Goal: Find specific page/section: Find specific page/section

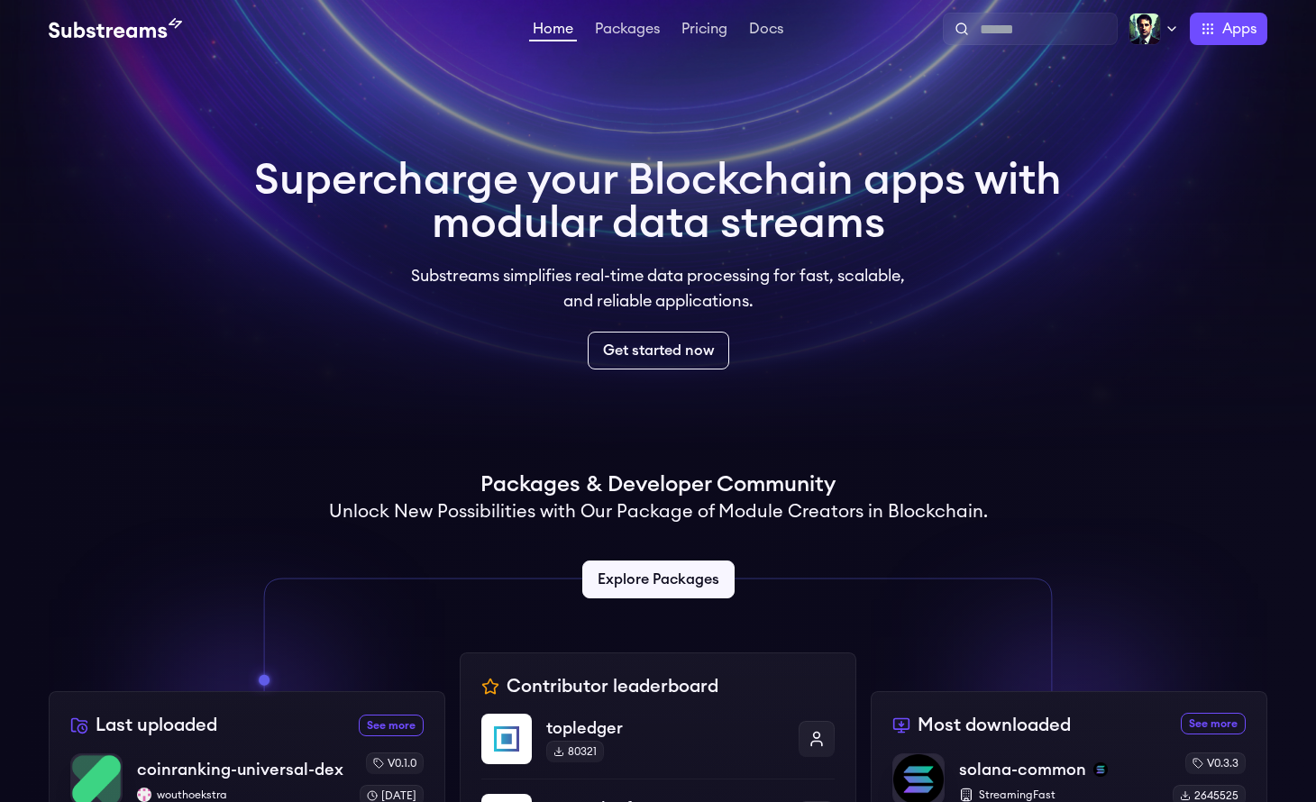
scroll to position [588, 0]
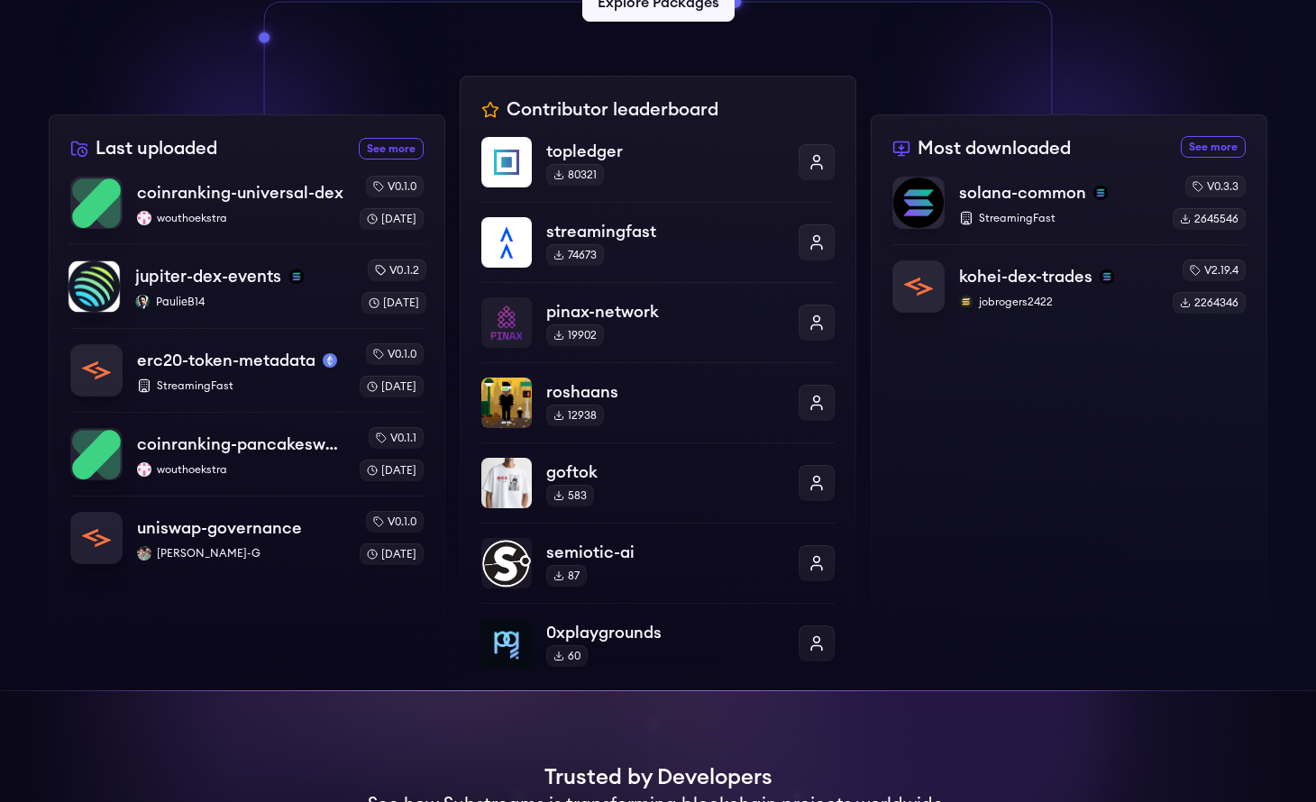
click at [269, 298] on p "PaulieB14" at bounding box center [240, 302] width 211 height 14
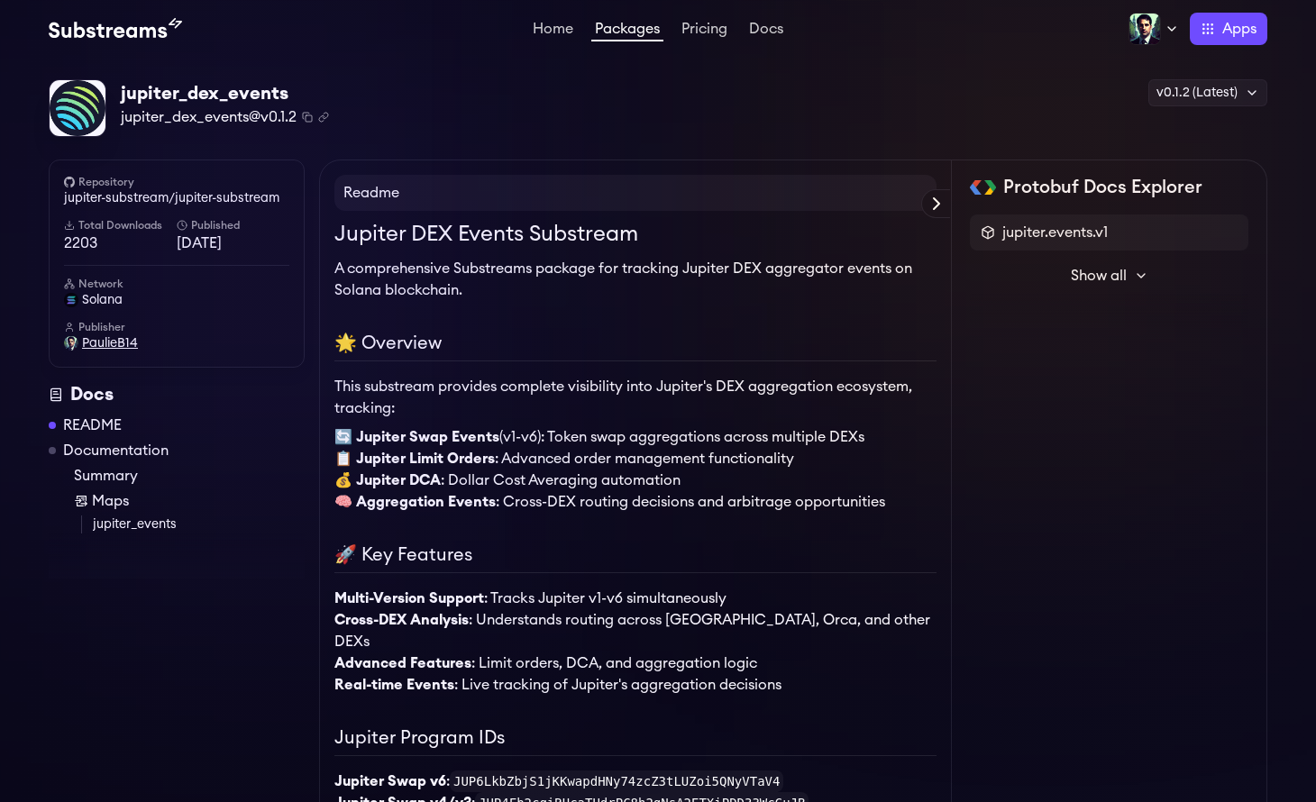
click at [119, 348] on span "PaulieB14" at bounding box center [110, 343] width 56 height 18
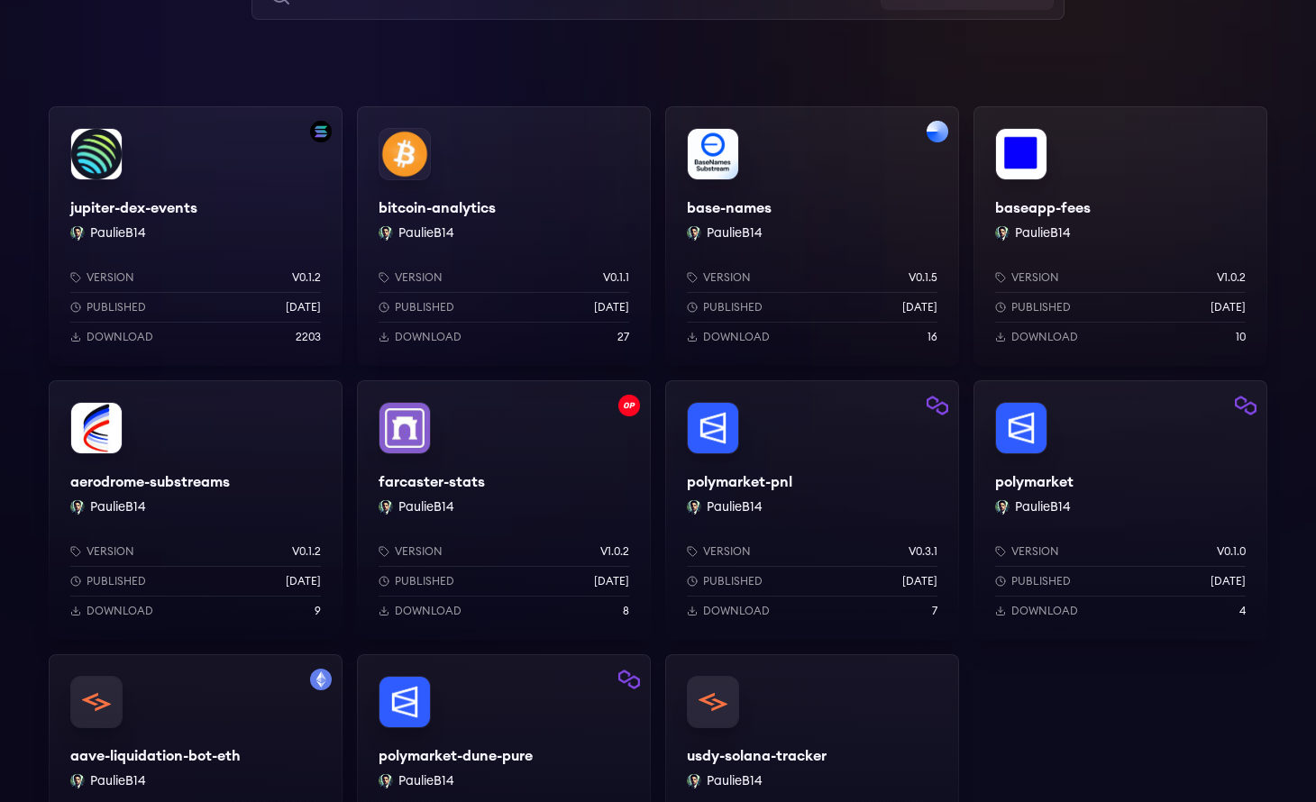
scroll to position [226, 0]
